Goal: Find specific page/section: Find specific page/section

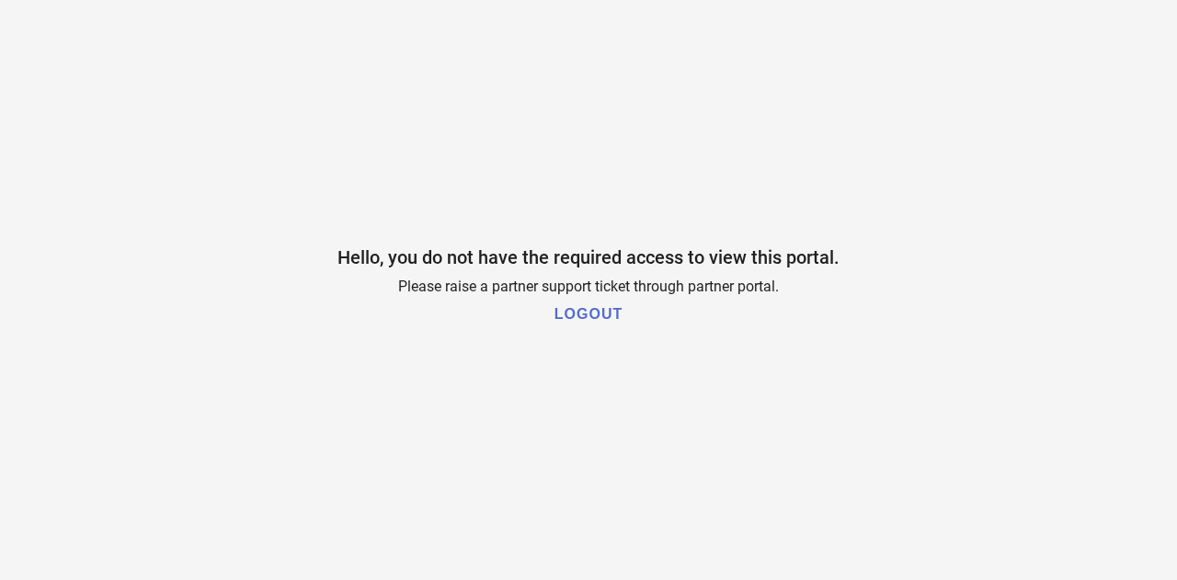
click at [581, 316] on h1 "LOGOUT" at bounding box center [589, 314] width 68 height 17
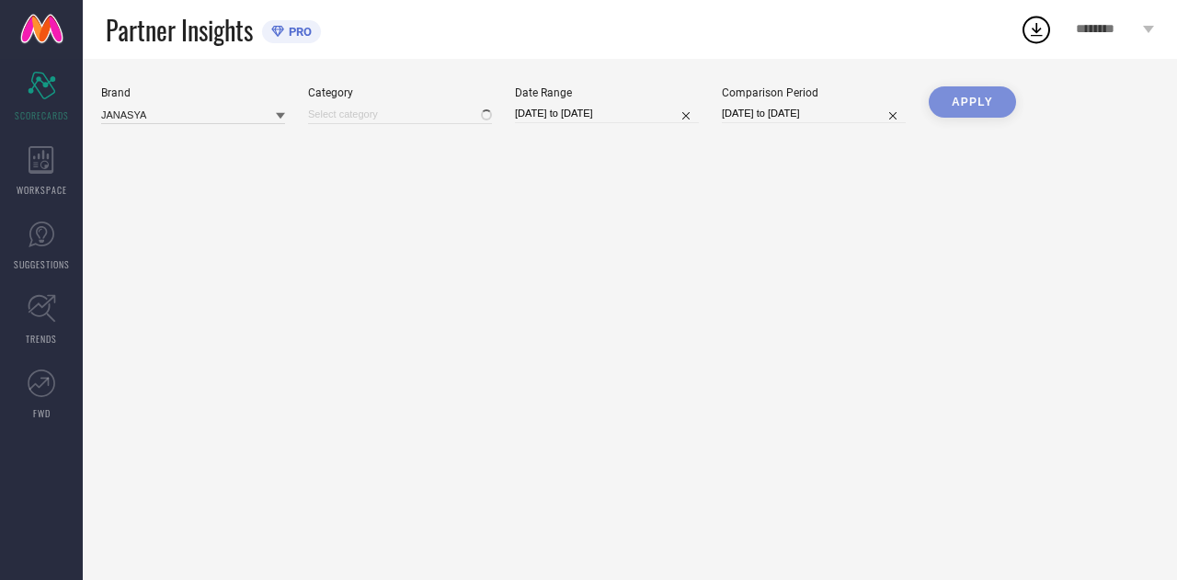
type input "All"
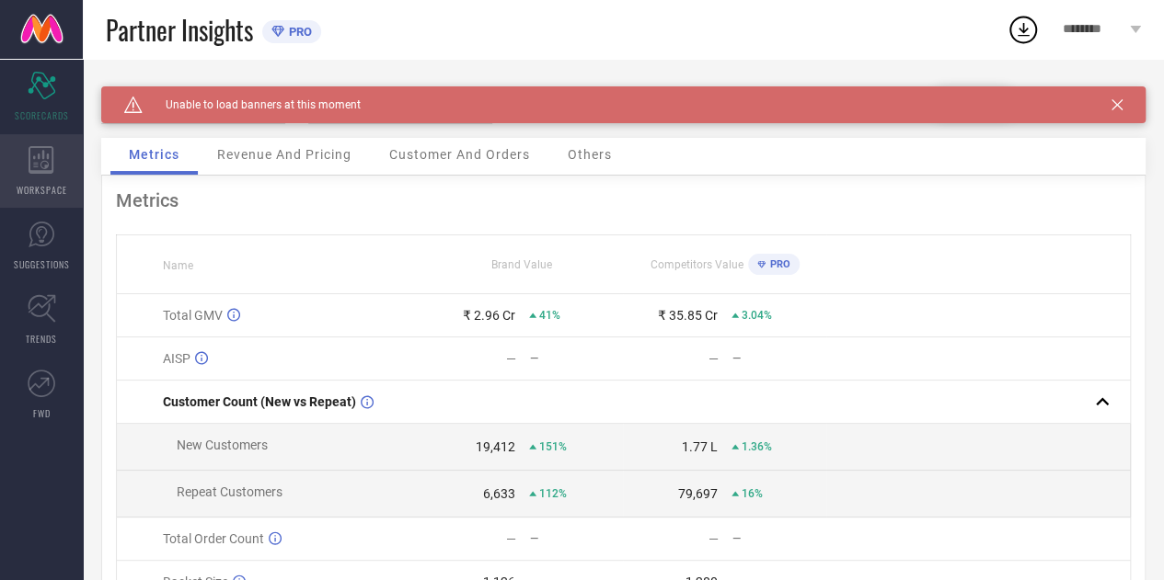
click at [37, 168] on icon at bounding box center [42, 160] width 26 height 28
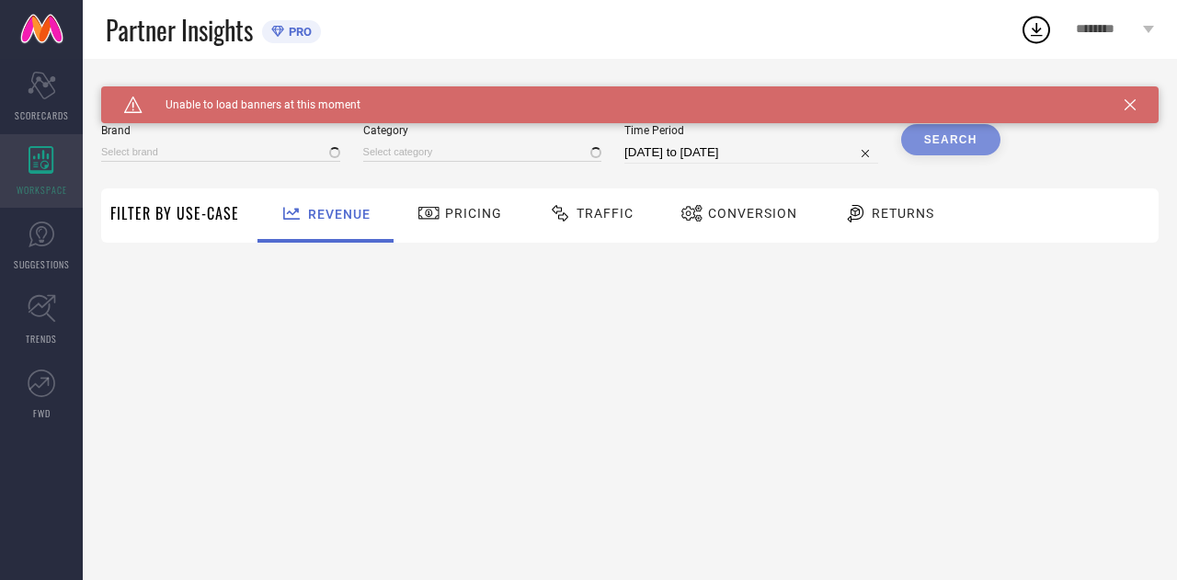
type input "JANASYA"
type input "All"
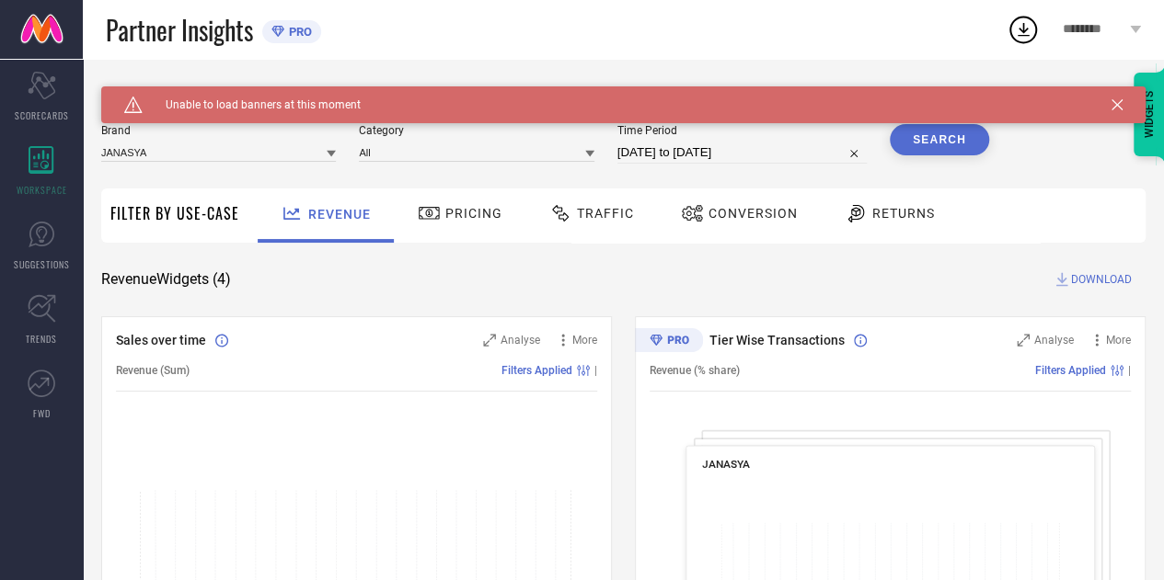
click at [283, 101] on span "Unable to load banners at this moment" at bounding box center [252, 104] width 218 height 13
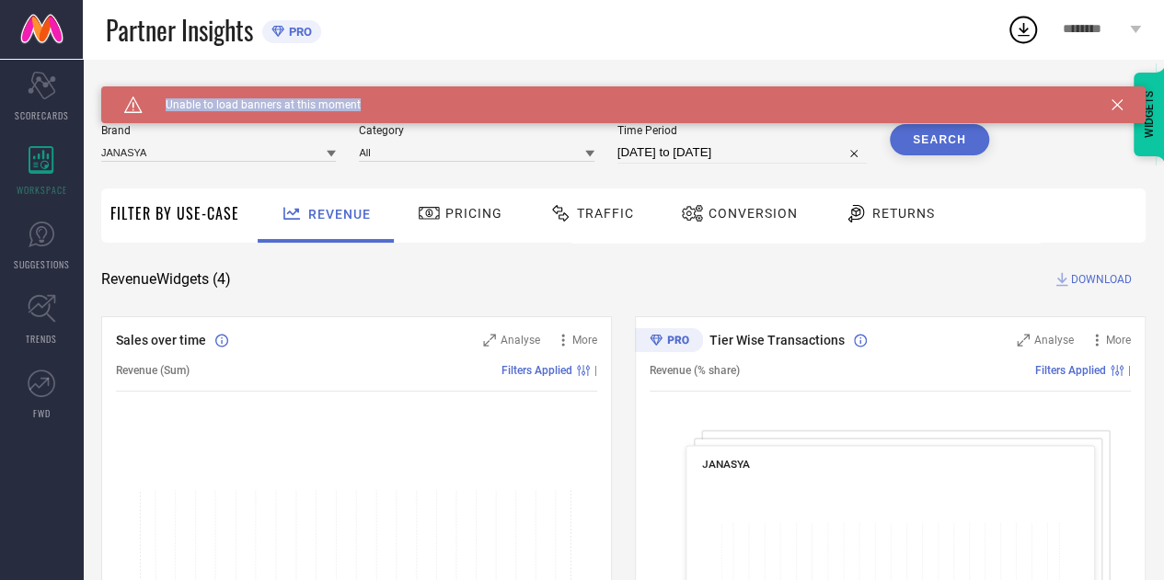
click at [283, 101] on span "Unable to load banners at this moment" at bounding box center [252, 104] width 218 height 13
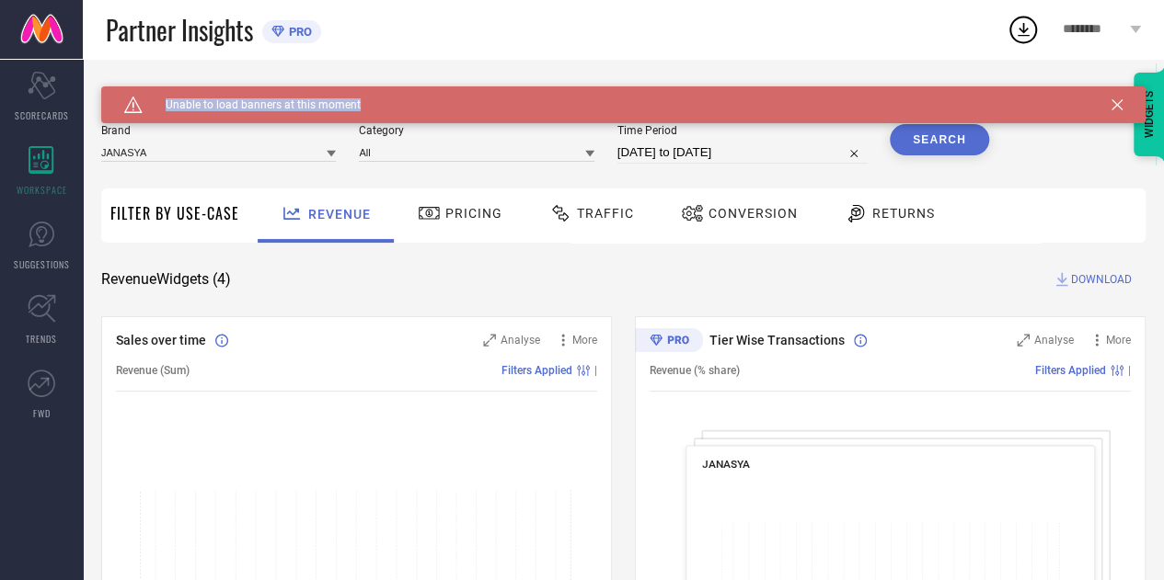
drag, startPoint x: 283, startPoint y: 101, endPoint x: 490, endPoint y: 97, distance: 207.0
click at [490, 97] on div "Caution Created with Sketch. Unable to load banners at this moment" at bounding box center [623, 104] width 1044 height 37
click at [283, 29] on icon at bounding box center [277, 32] width 13 height 12
click at [268, 98] on span "Unable to load banners at this moment" at bounding box center [252, 104] width 218 height 13
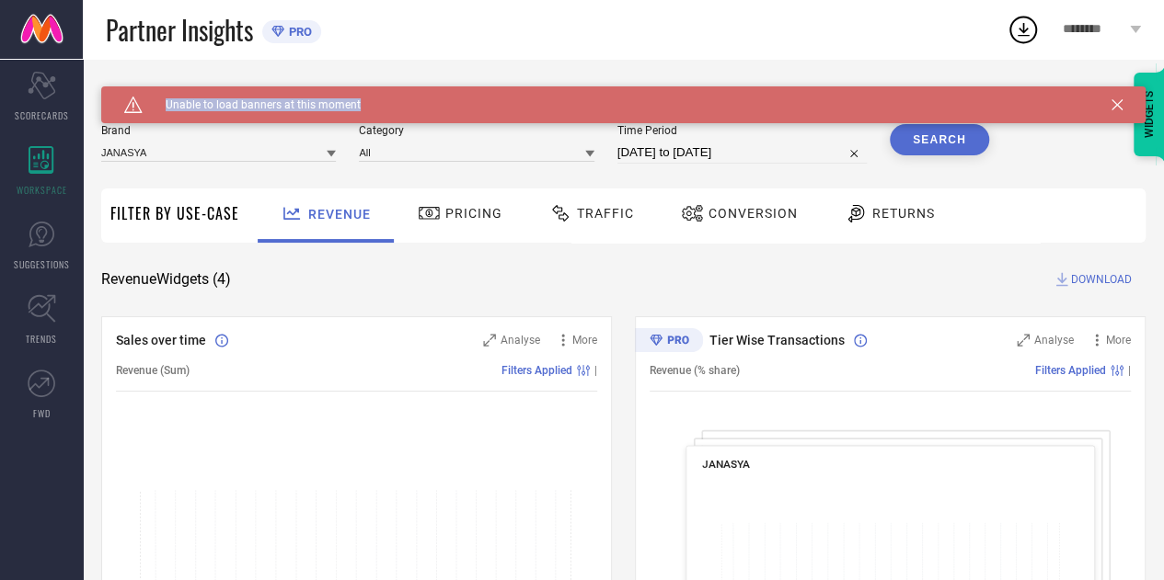
click at [268, 98] on span "Unable to load banners at this moment" at bounding box center [252, 104] width 218 height 13
